Goal: Task Accomplishment & Management: Complete application form

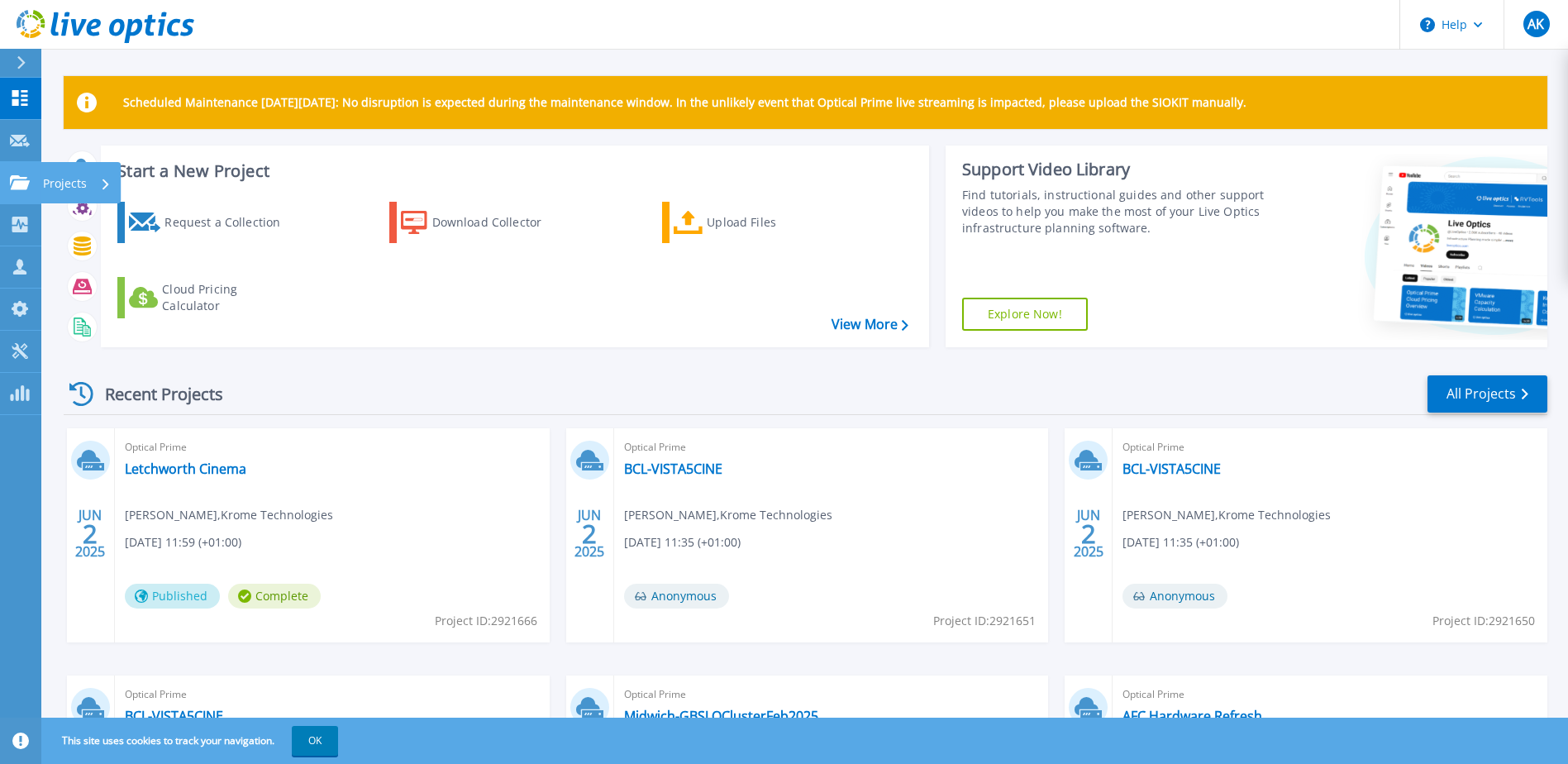
click at [28, 184] on icon at bounding box center [20, 183] width 20 height 14
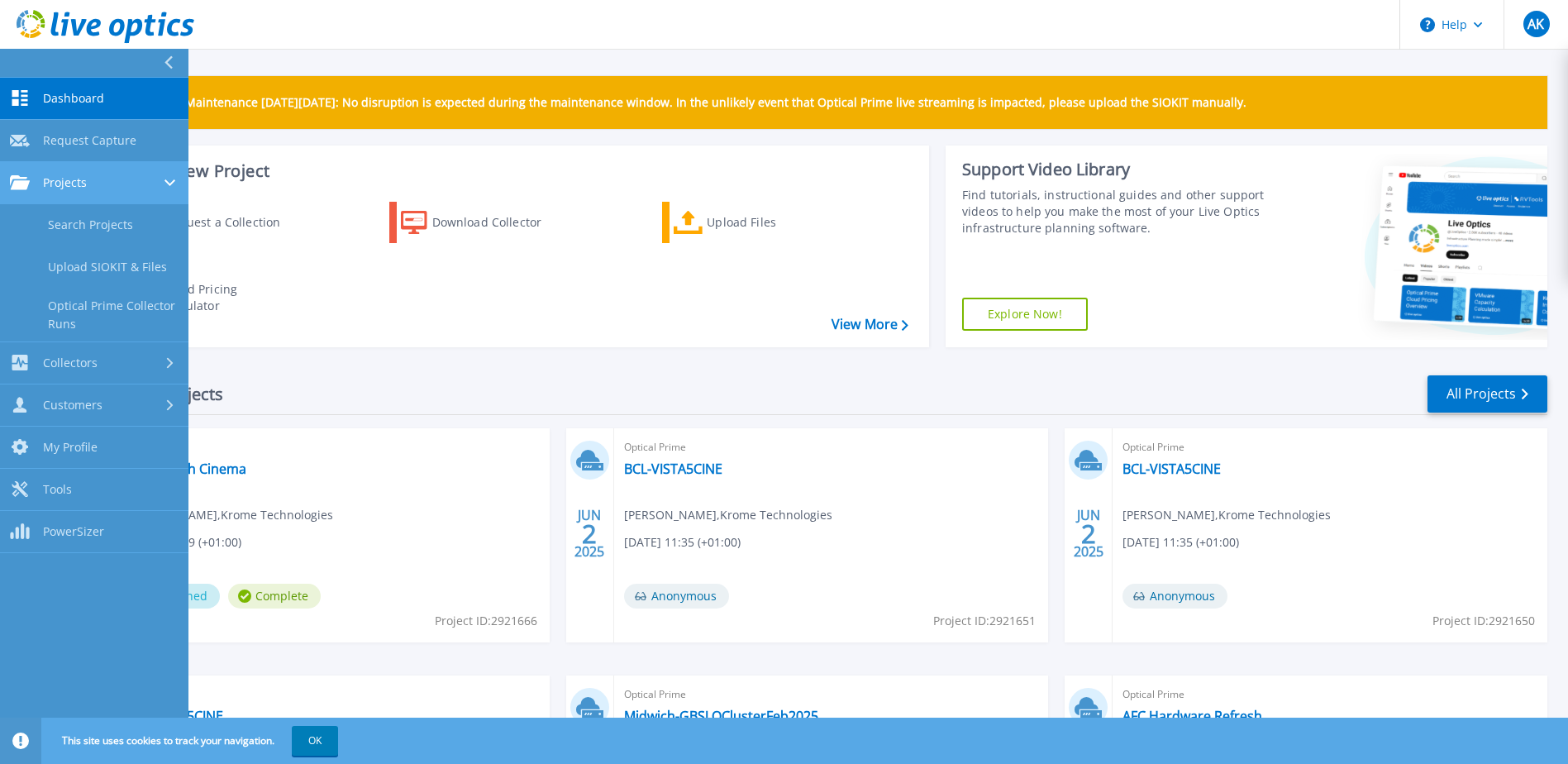
click at [64, 184] on span "Projects" at bounding box center [65, 183] width 44 height 15
click at [66, 190] on link "Projects Projects" at bounding box center [94, 183] width 189 height 42
click at [89, 229] on link "Search Projects" at bounding box center [94, 225] width 189 height 42
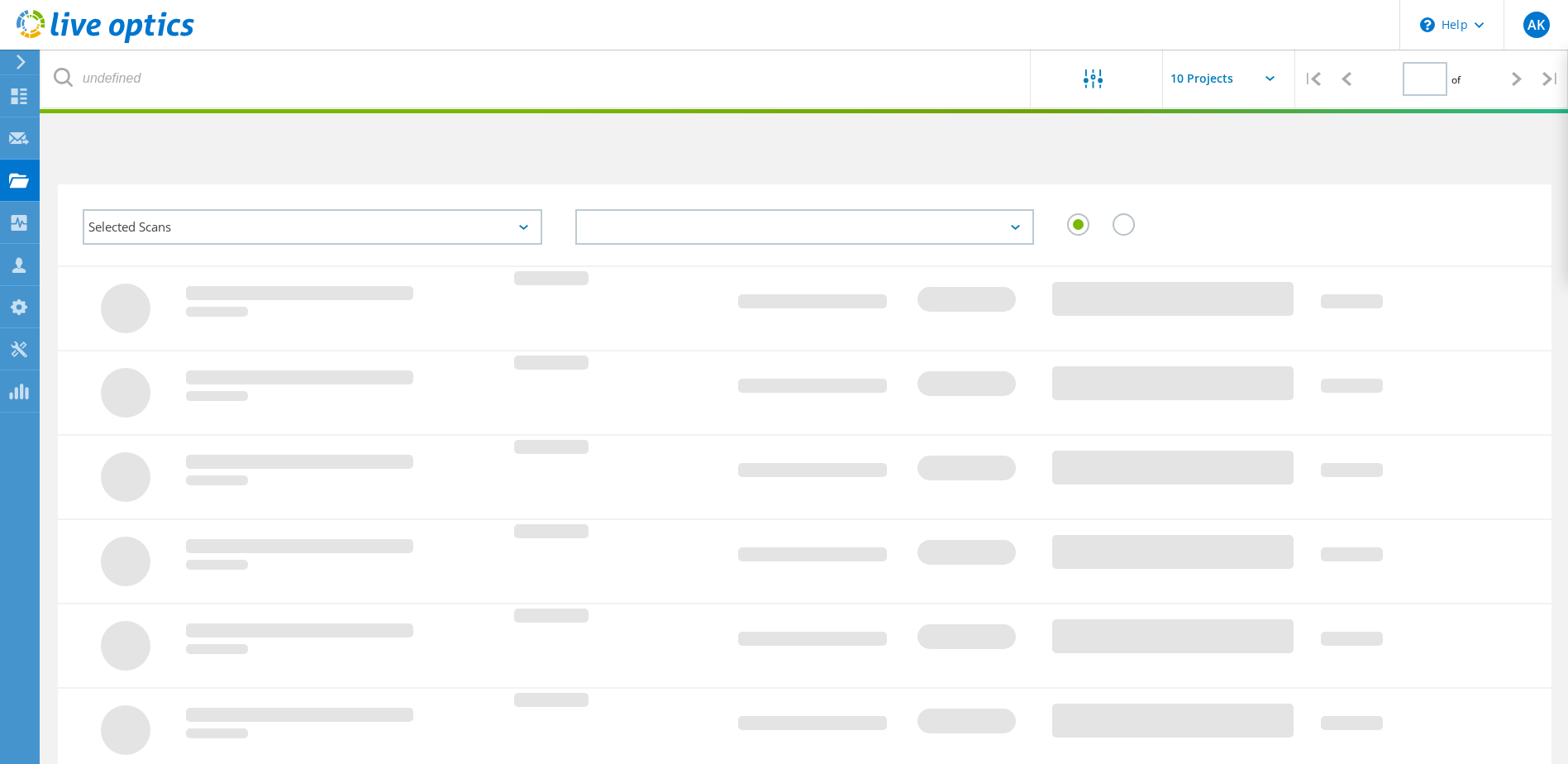
type input "1"
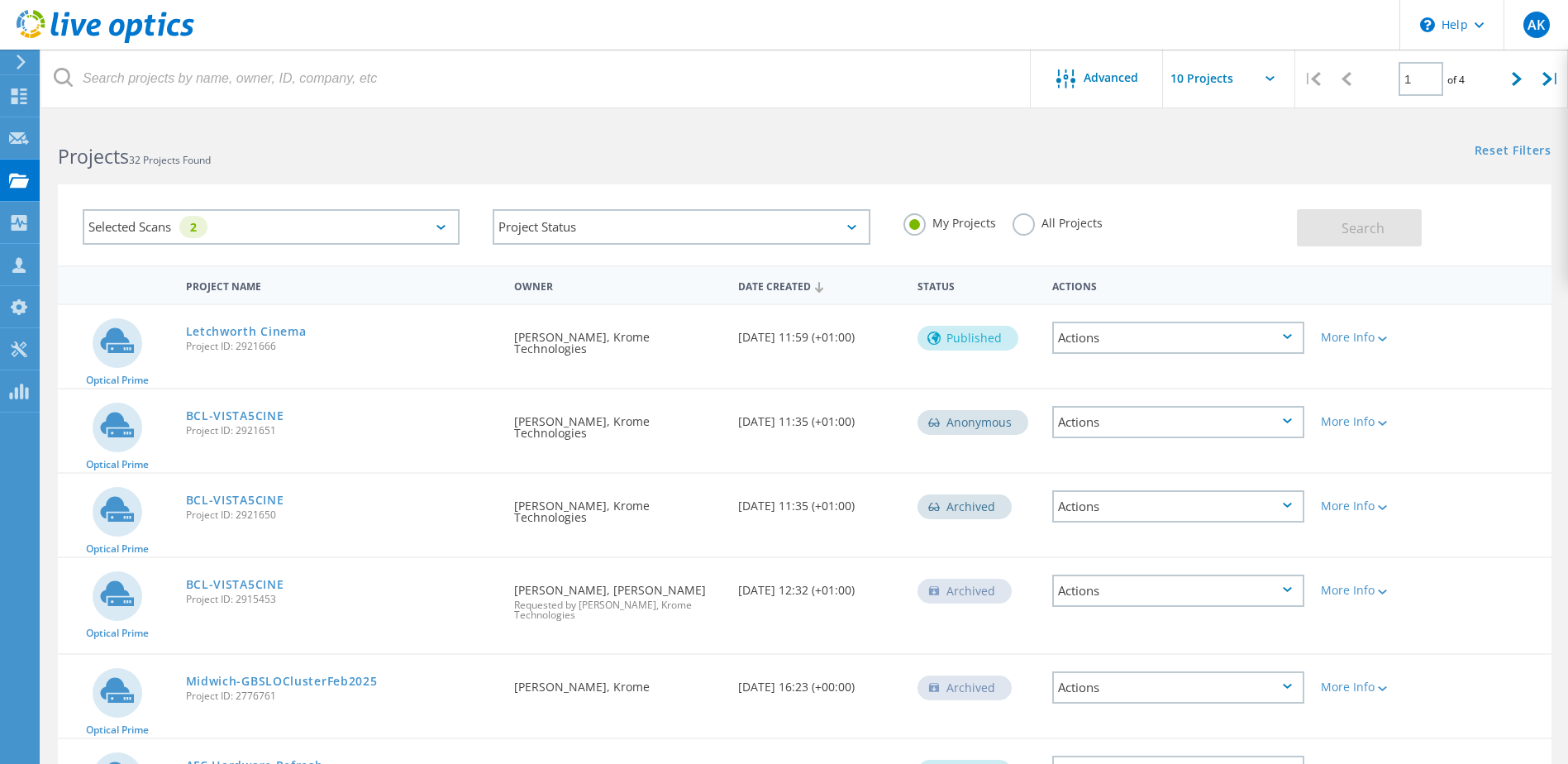
click at [813, 290] on div "Date Created" at bounding box center [819, 285] width 179 height 31
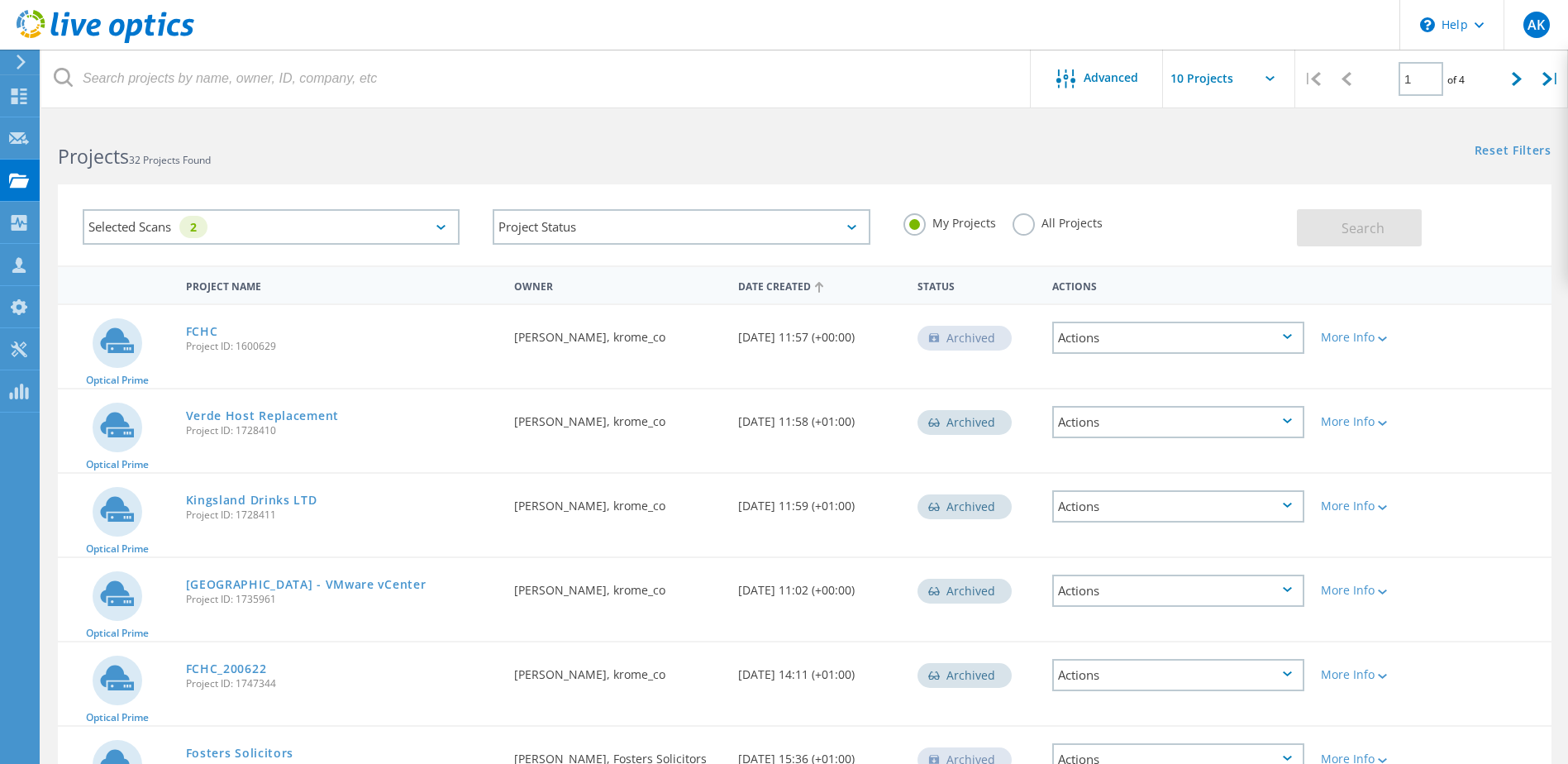
click at [813, 290] on div "Date Created" at bounding box center [819, 285] width 179 height 31
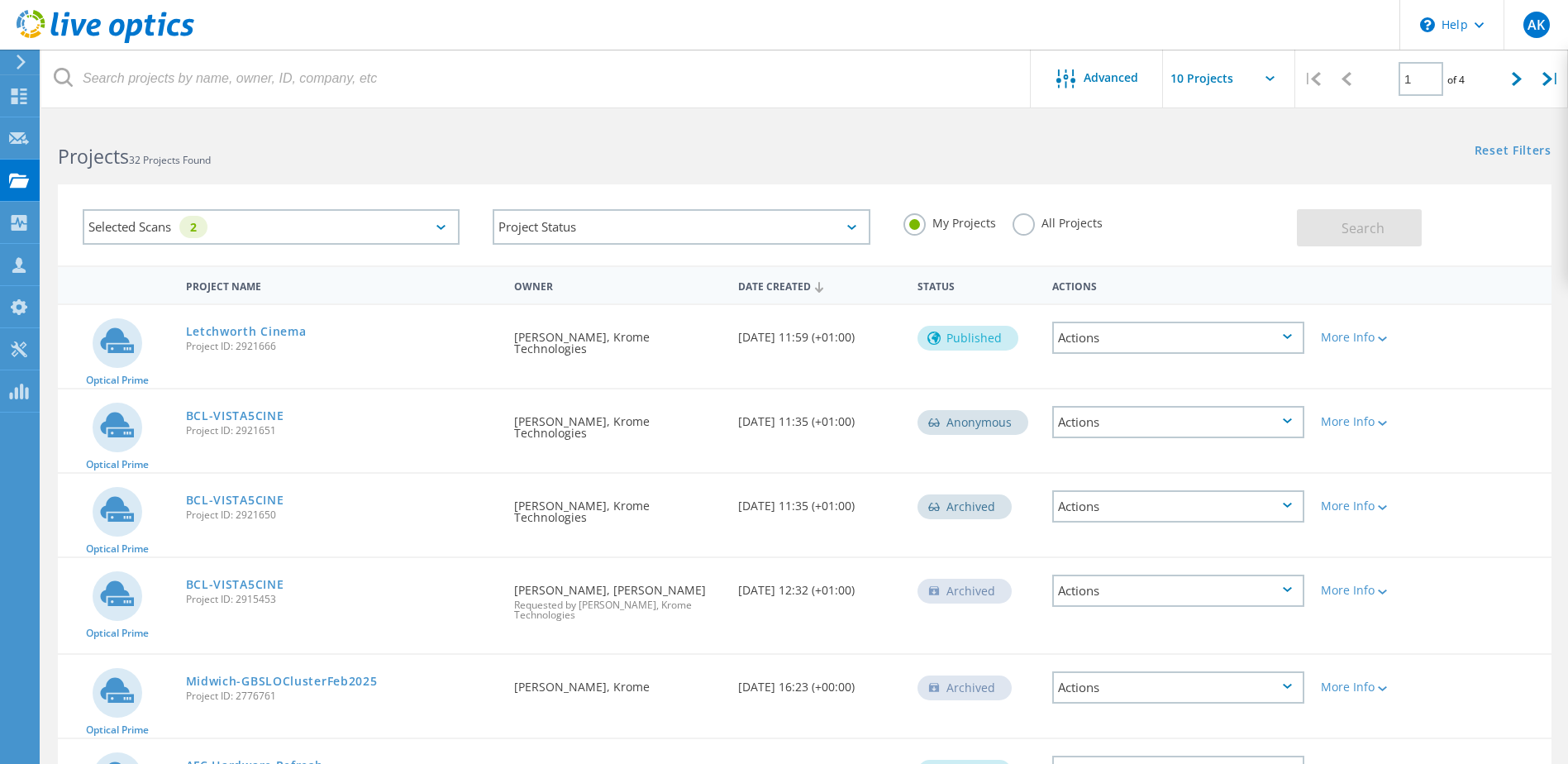
click at [1021, 225] on label "All Projects" at bounding box center [1058, 220] width 90 height 15
click at [0, 0] on input "All Projects" at bounding box center [0, 0] width 0 height 0
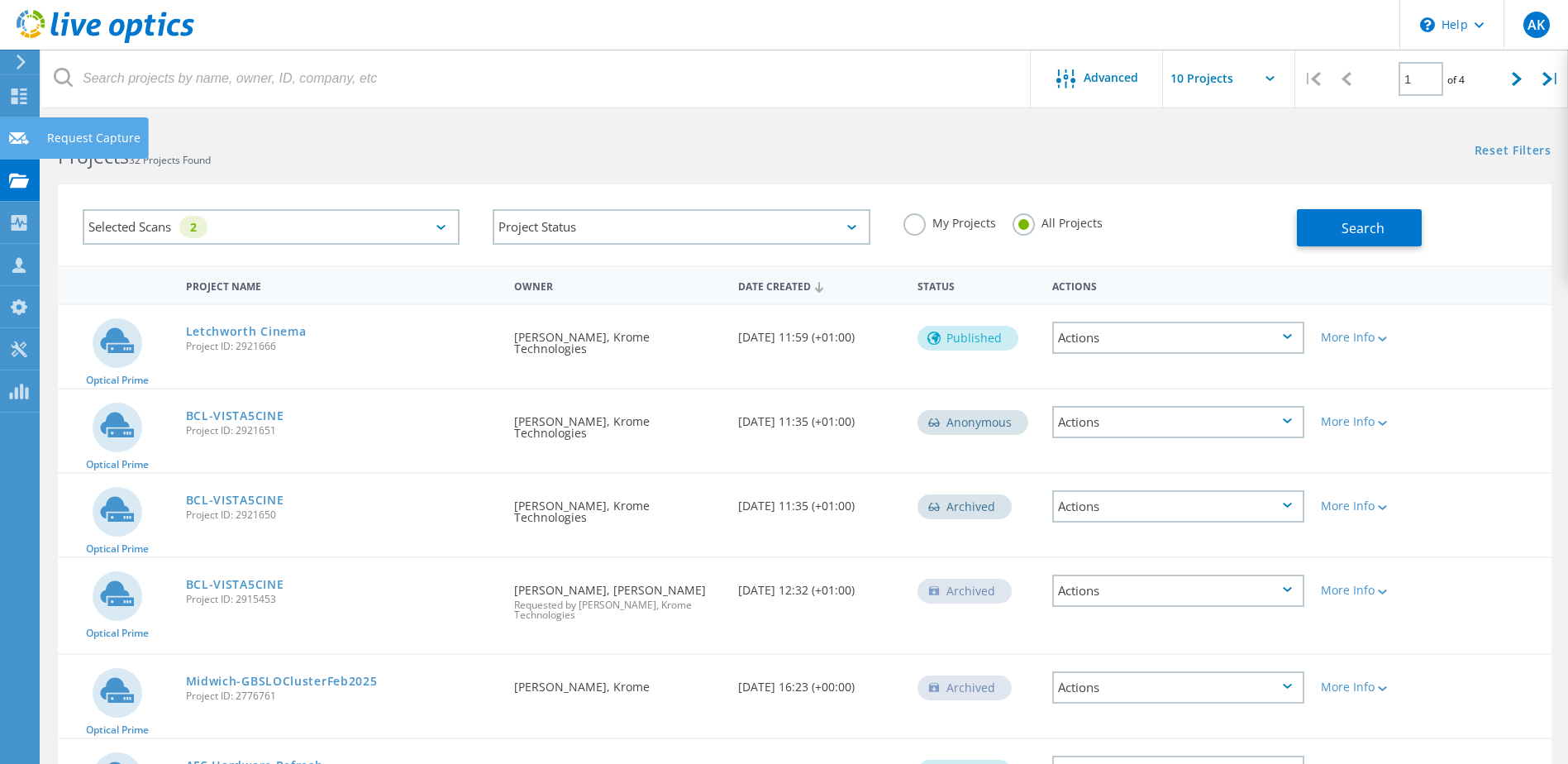
click at [23, 146] on icon at bounding box center [19, 138] width 20 height 15
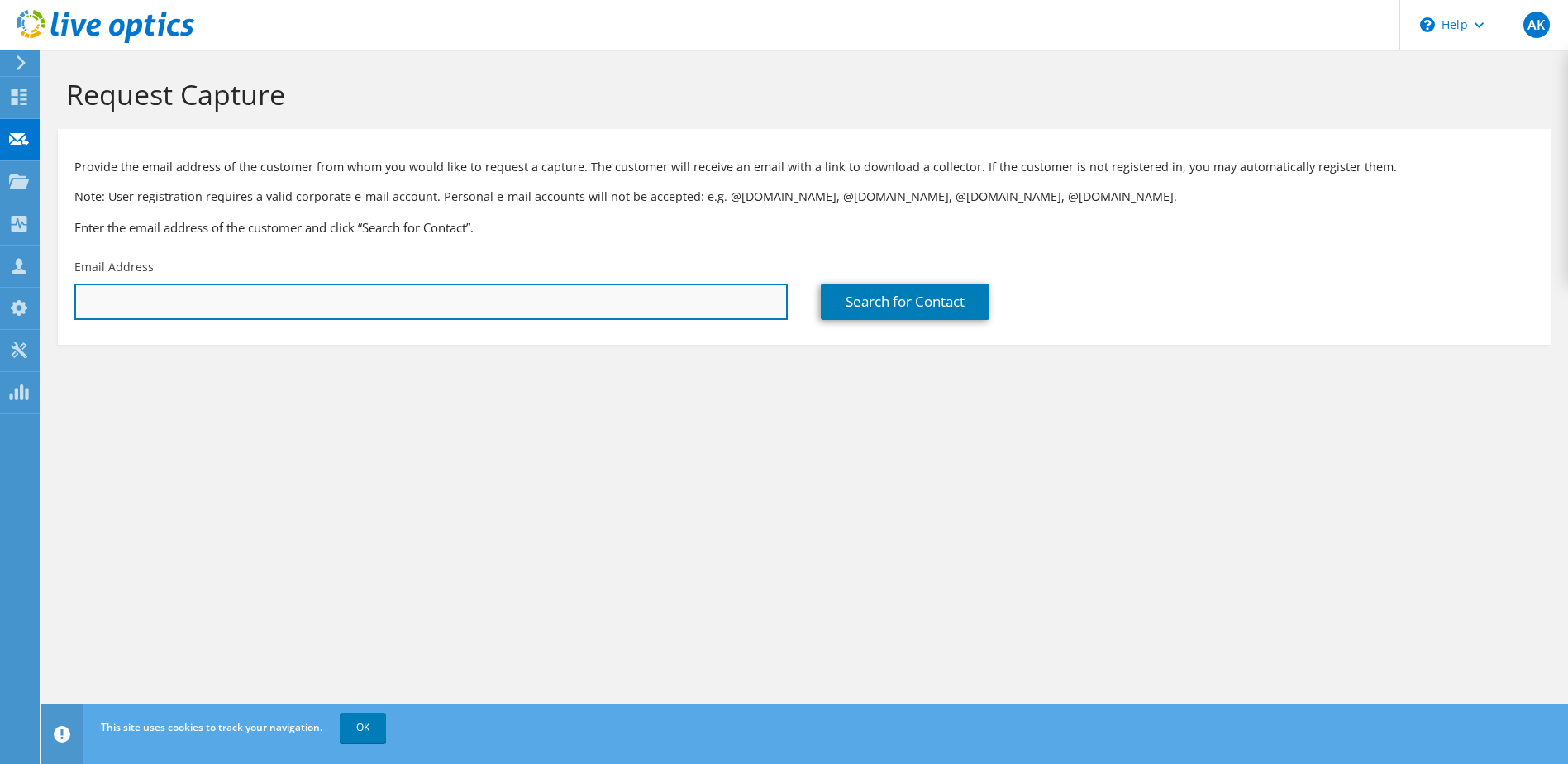
paste input "[EMAIL_ADDRESS][PERSON_NAME][DOMAIN_NAME]"
type input "christian.kiely@midwich.com"
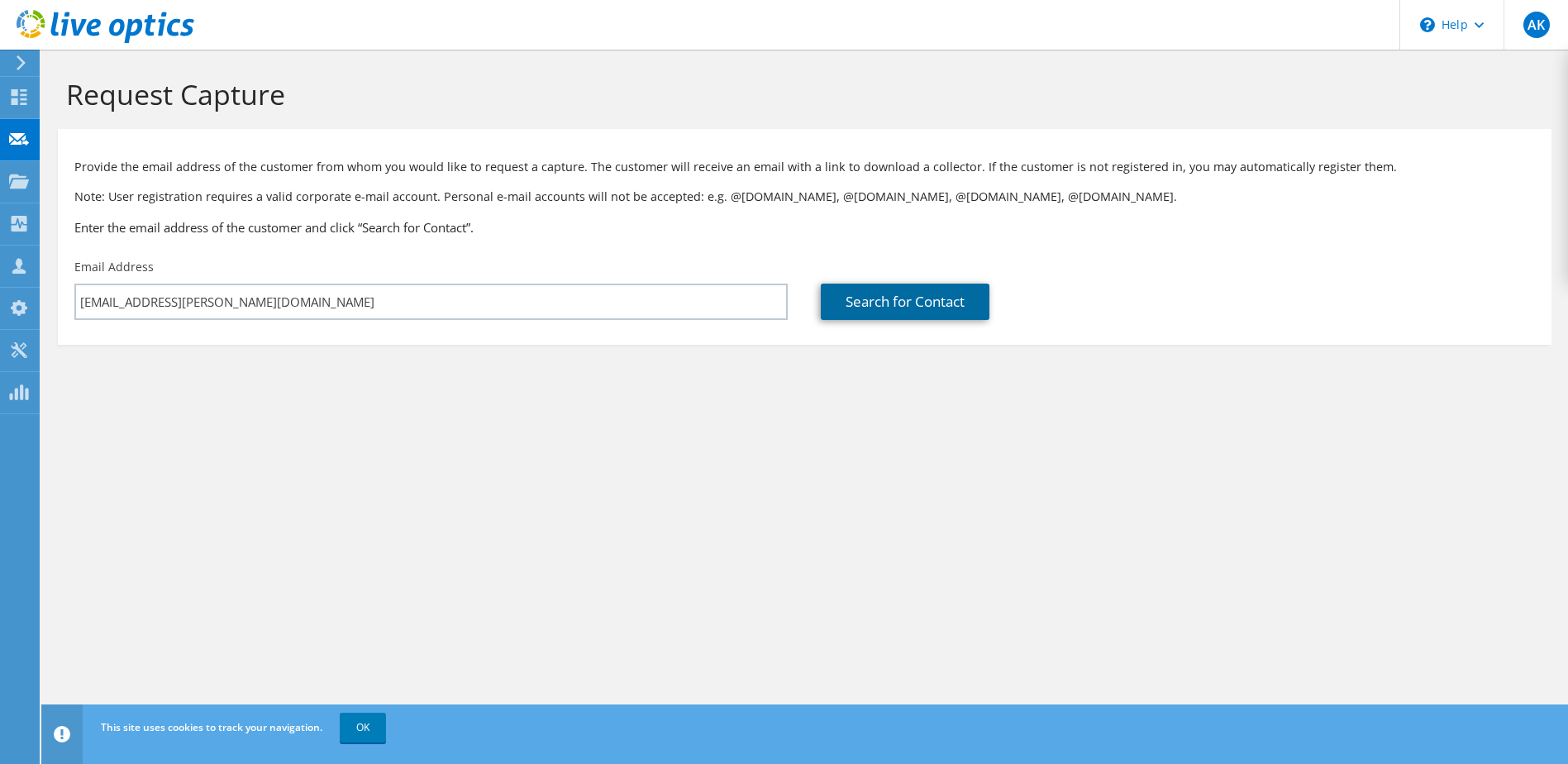
click at [903, 302] on link "Search for Contact" at bounding box center [905, 301] width 168 height 36
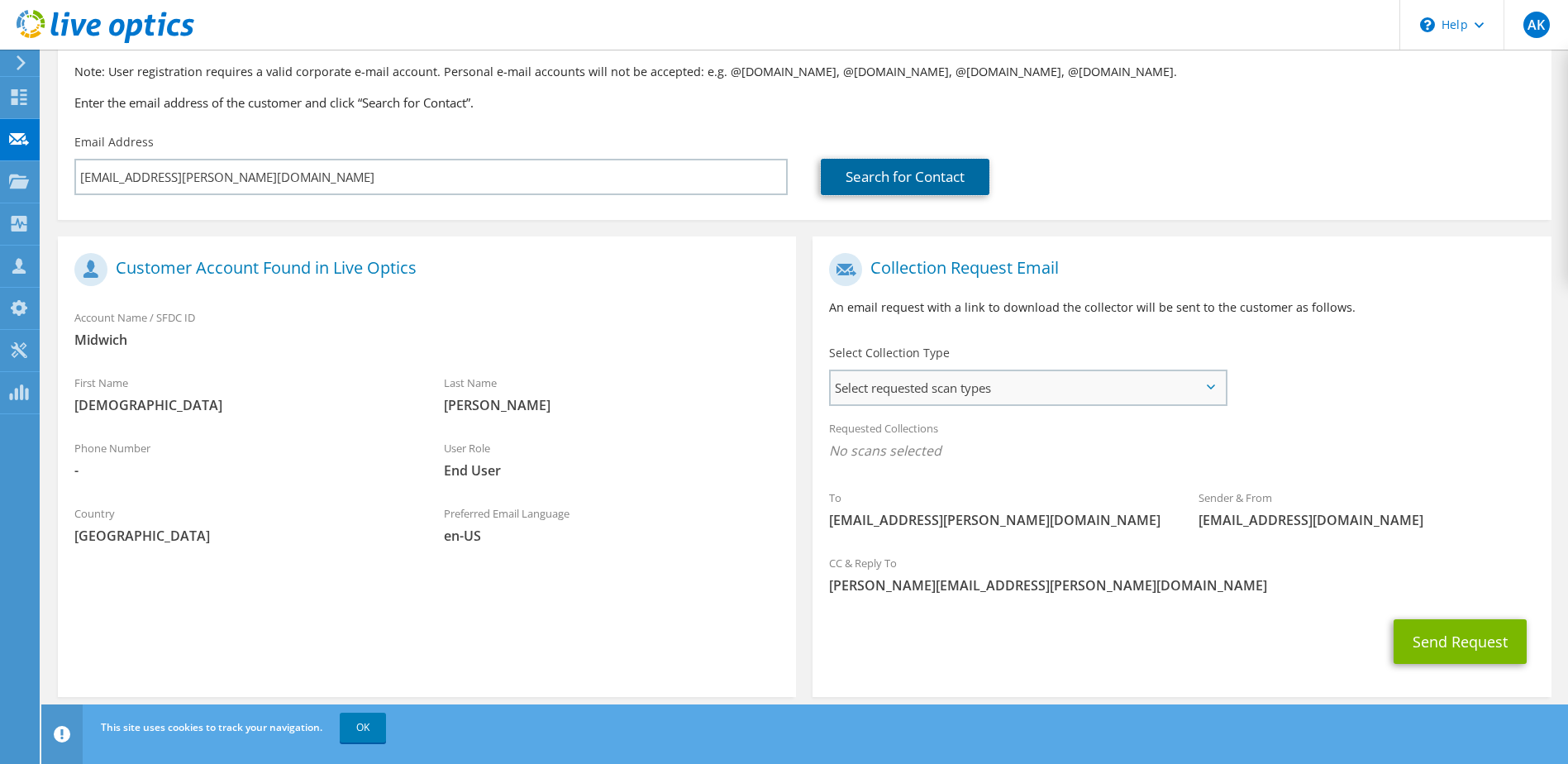
scroll to position [140, 0]
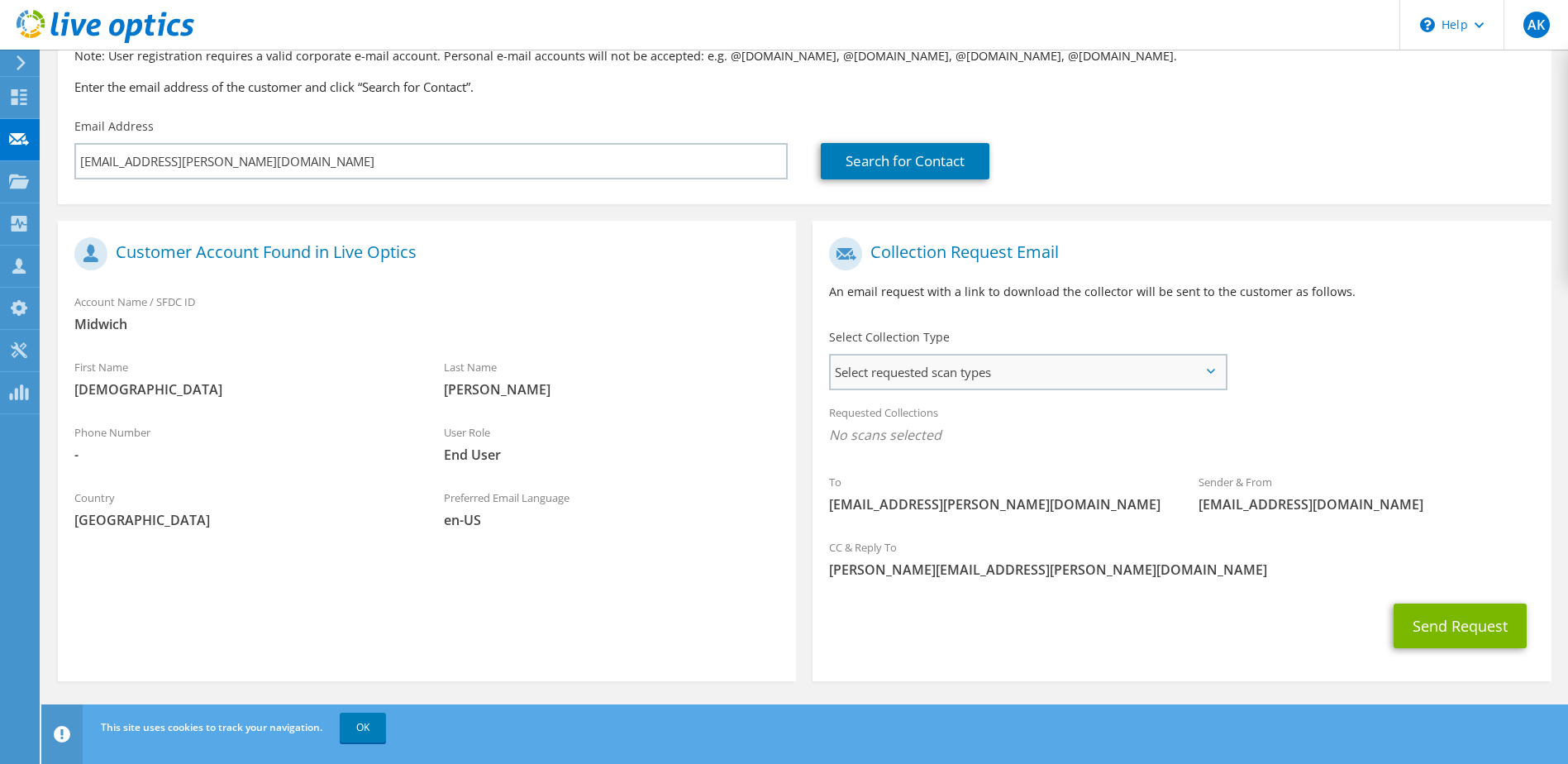
click at [915, 375] on span "Select requested scan types" at bounding box center [1027, 372] width 393 height 33
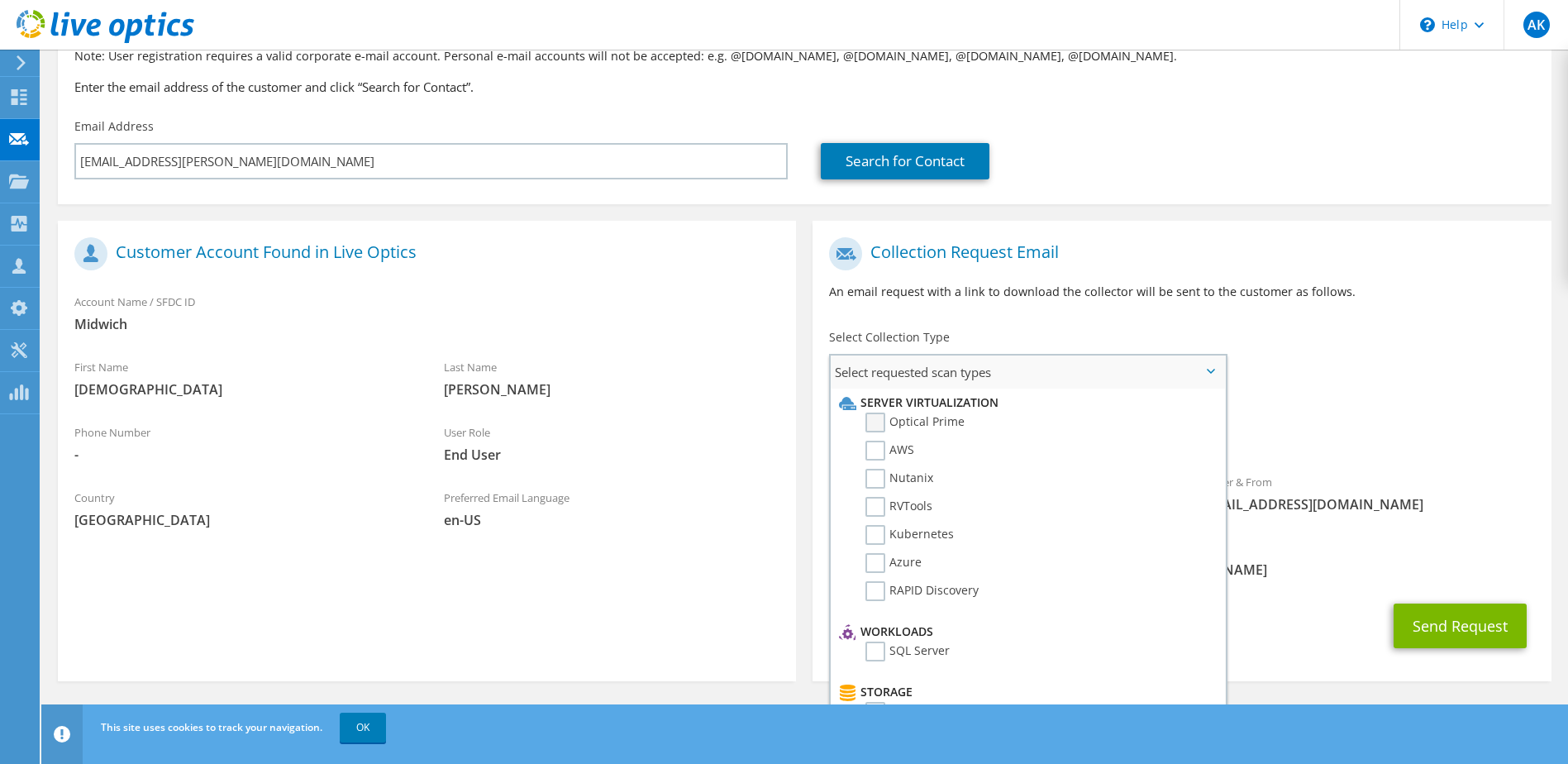
click at [882, 432] on label "Optical Prime" at bounding box center [915, 423] width 99 height 20
click at [0, 0] on input "Optical Prime" at bounding box center [0, 0] width 0 height 0
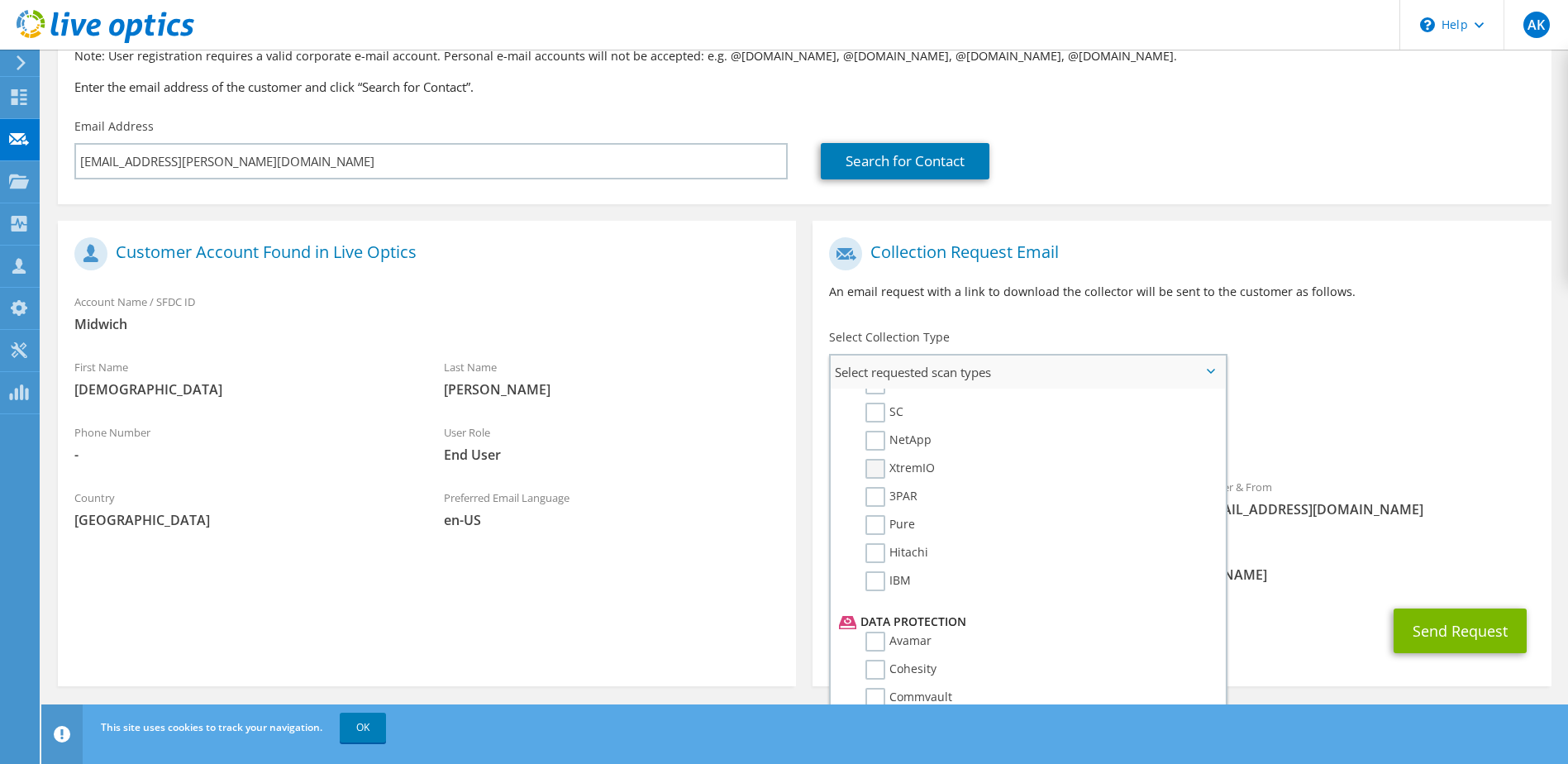
scroll to position [786, 0]
click at [873, 696] on label "Dossier" at bounding box center [898, 693] width 66 height 20
click at [0, 0] on input "Dossier" at bounding box center [0, 0] width 0 height 0
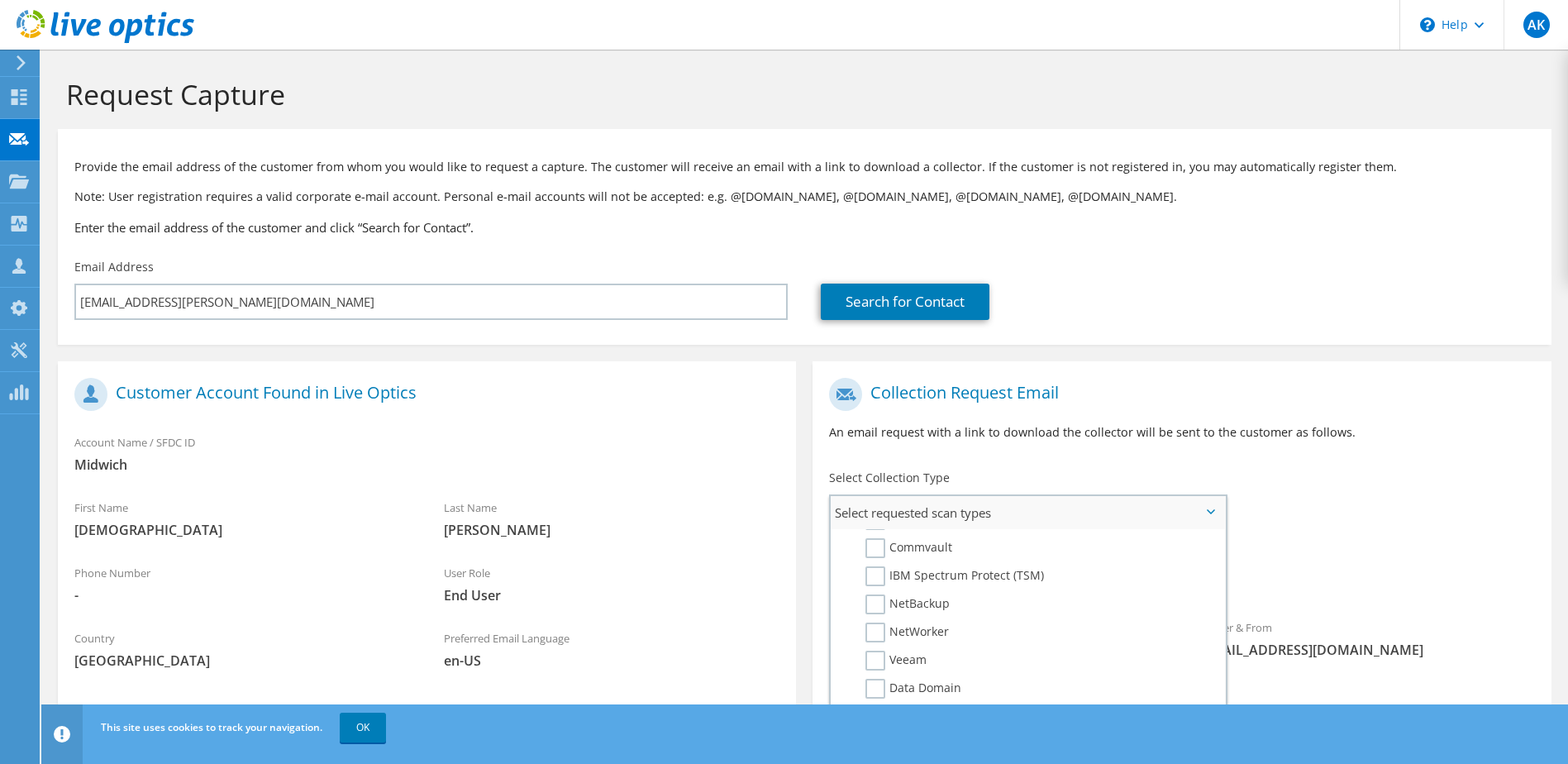
scroll to position [146, 0]
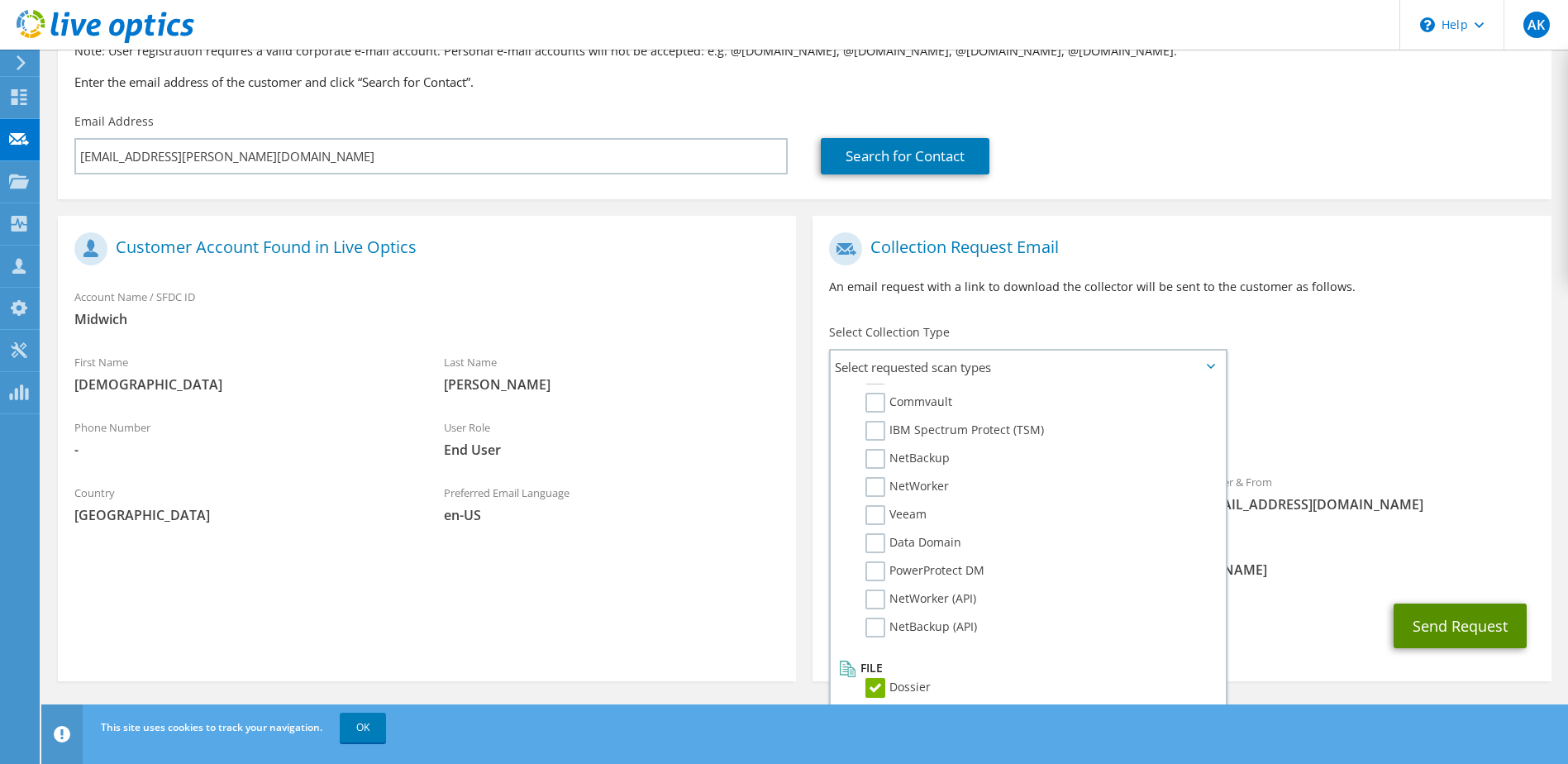
click at [1441, 619] on button "Send Request" at bounding box center [1460, 626] width 133 height 45
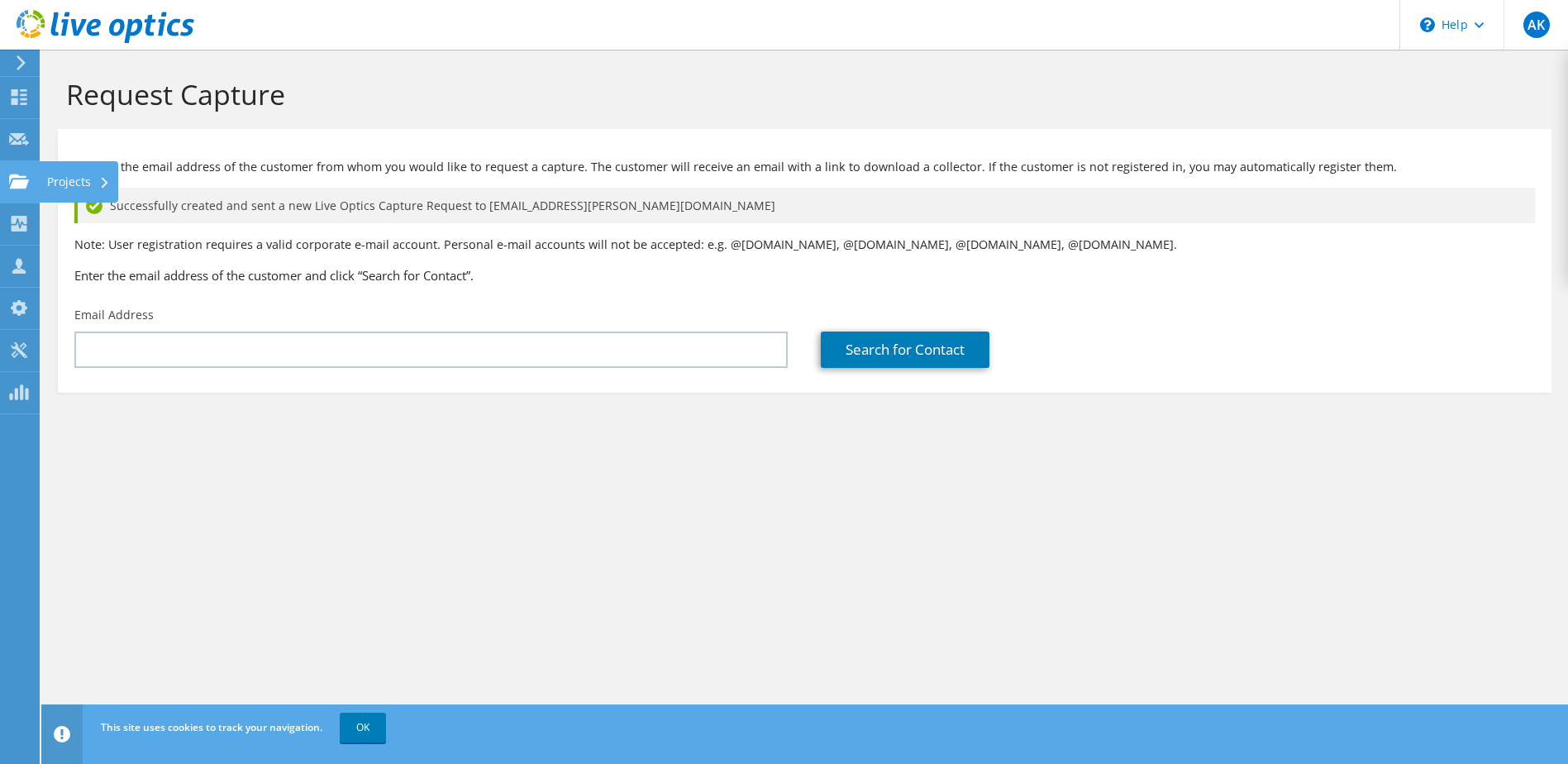
click at [26, 175] on icon at bounding box center [19, 181] width 20 height 15
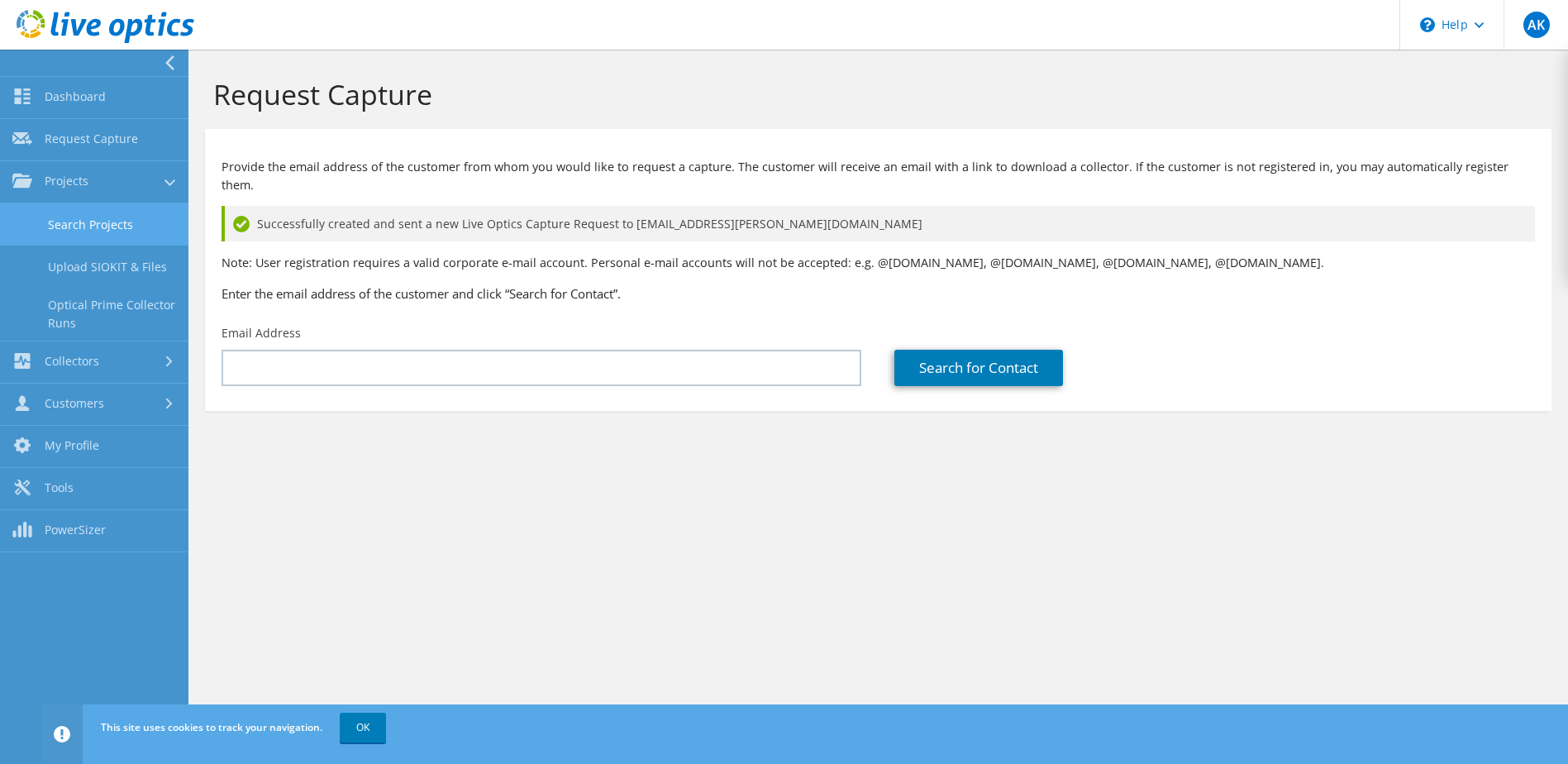
click at [88, 220] on link "Search Projects" at bounding box center [94, 224] width 189 height 42
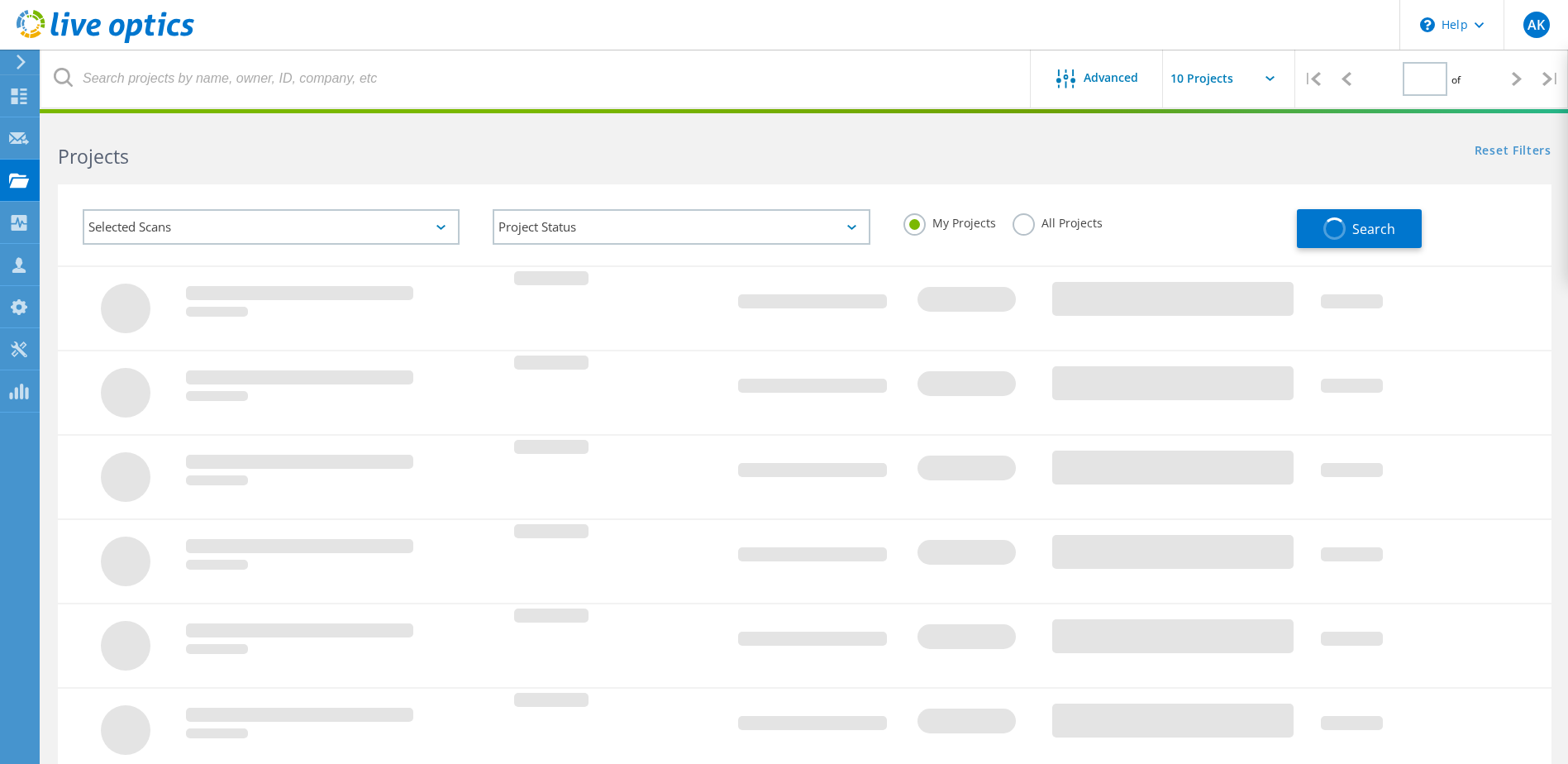
type input "1"
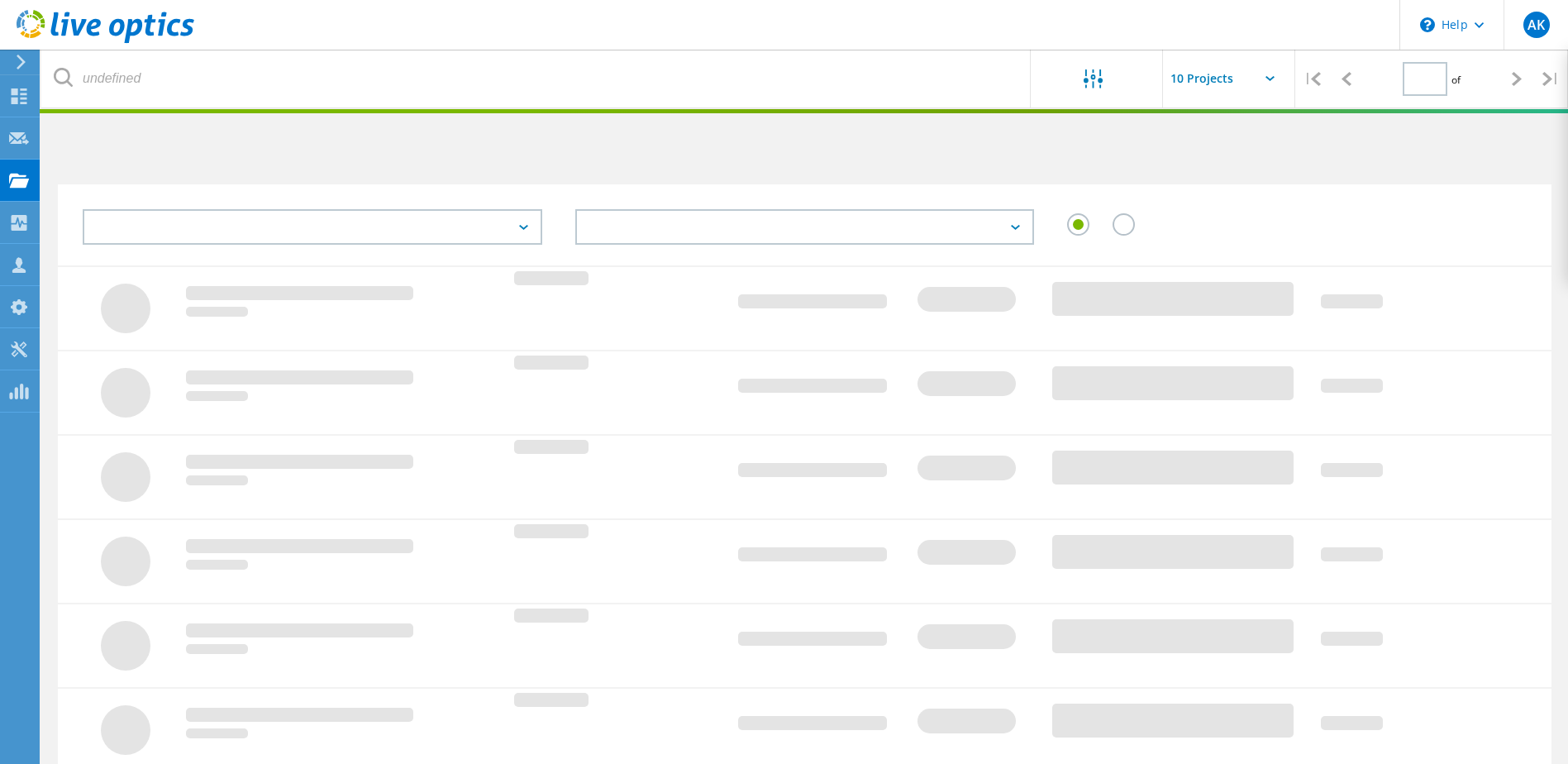
type input "1"
